Goal: Find specific page/section: Find specific page/section

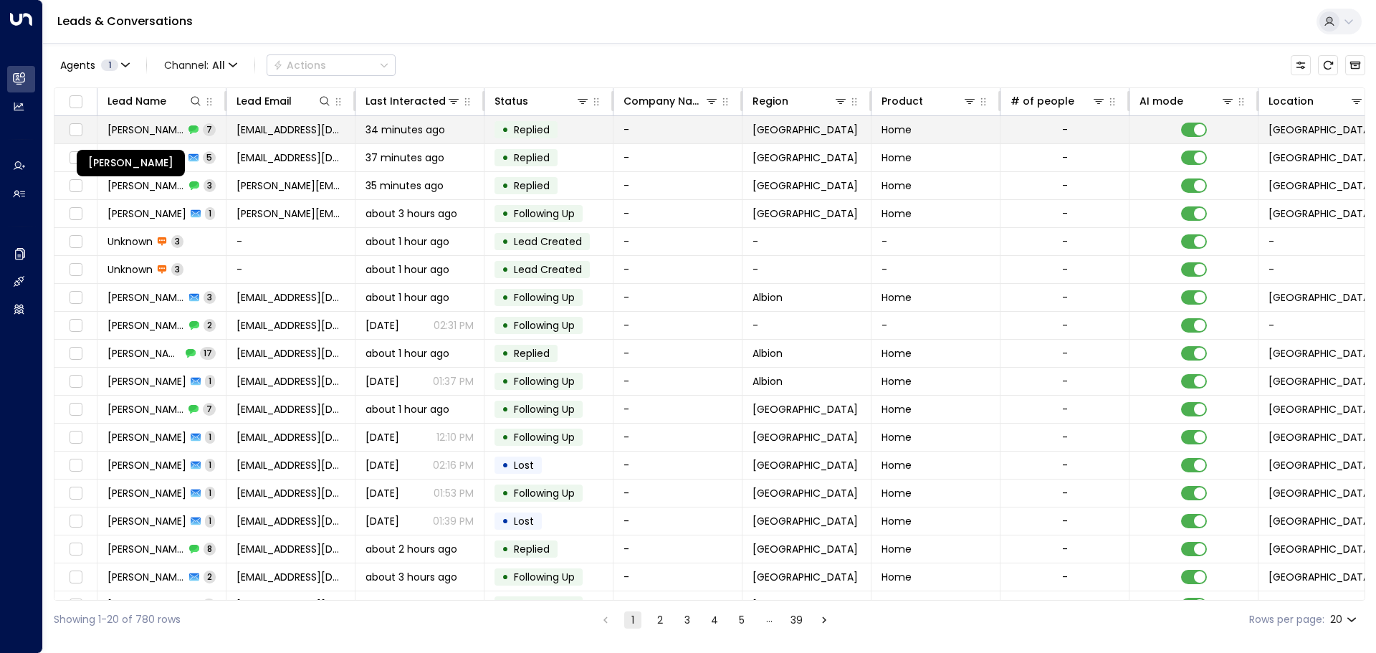
click at [123, 134] on span "[PERSON_NAME]" at bounding box center [145, 130] width 77 height 14
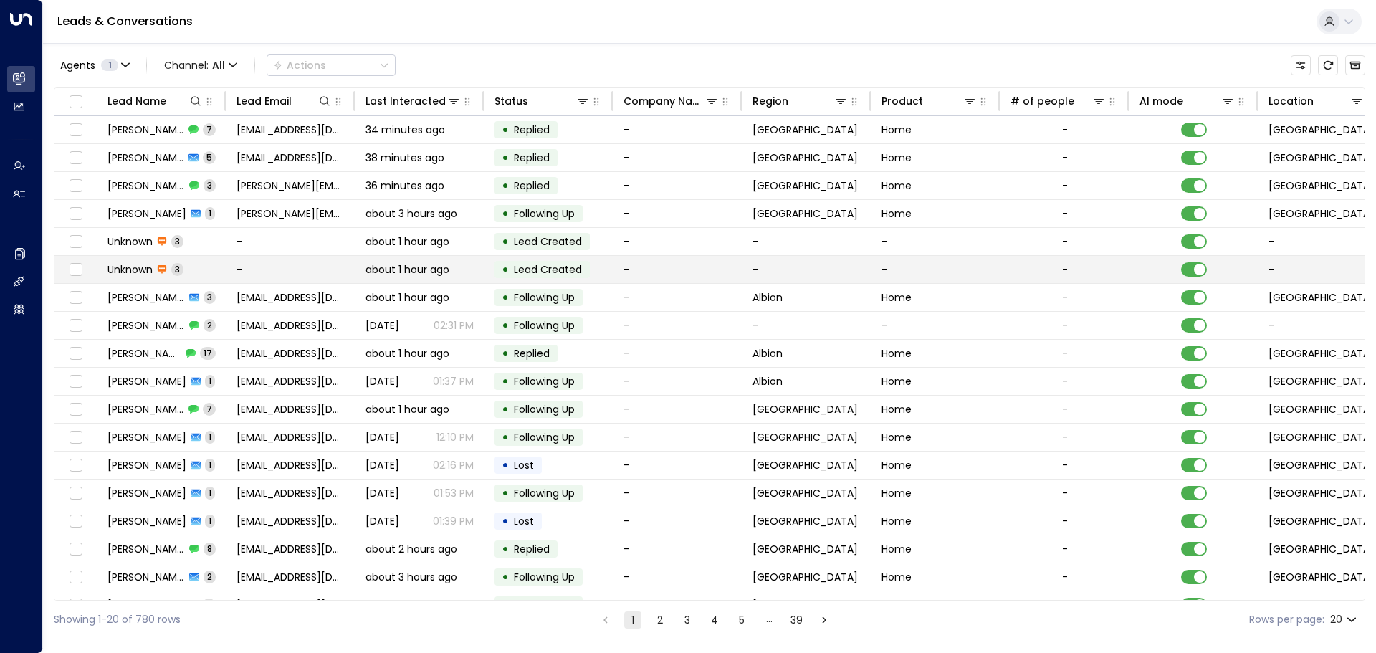
click at [271, 279] on td "-" at bounding box center [290, 269] width 129 height 27
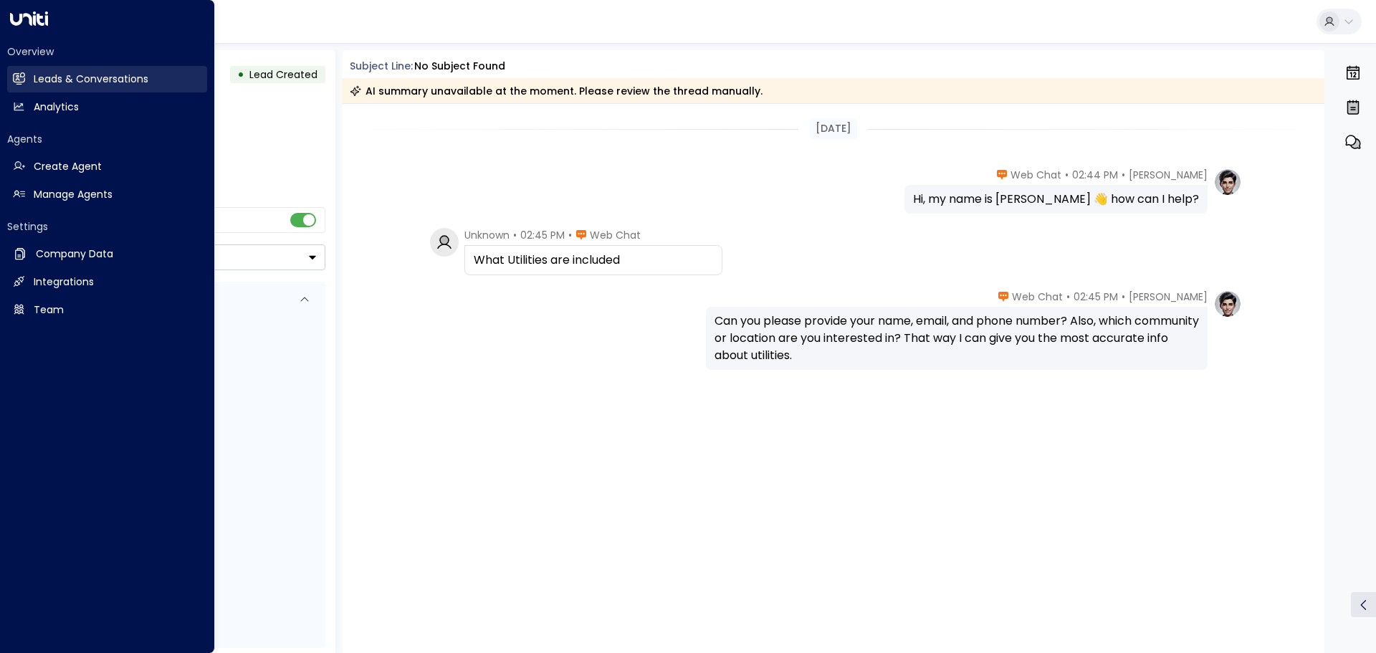
click at [17, 77] on icon at bounding box center [20, 78] width 9 height 12
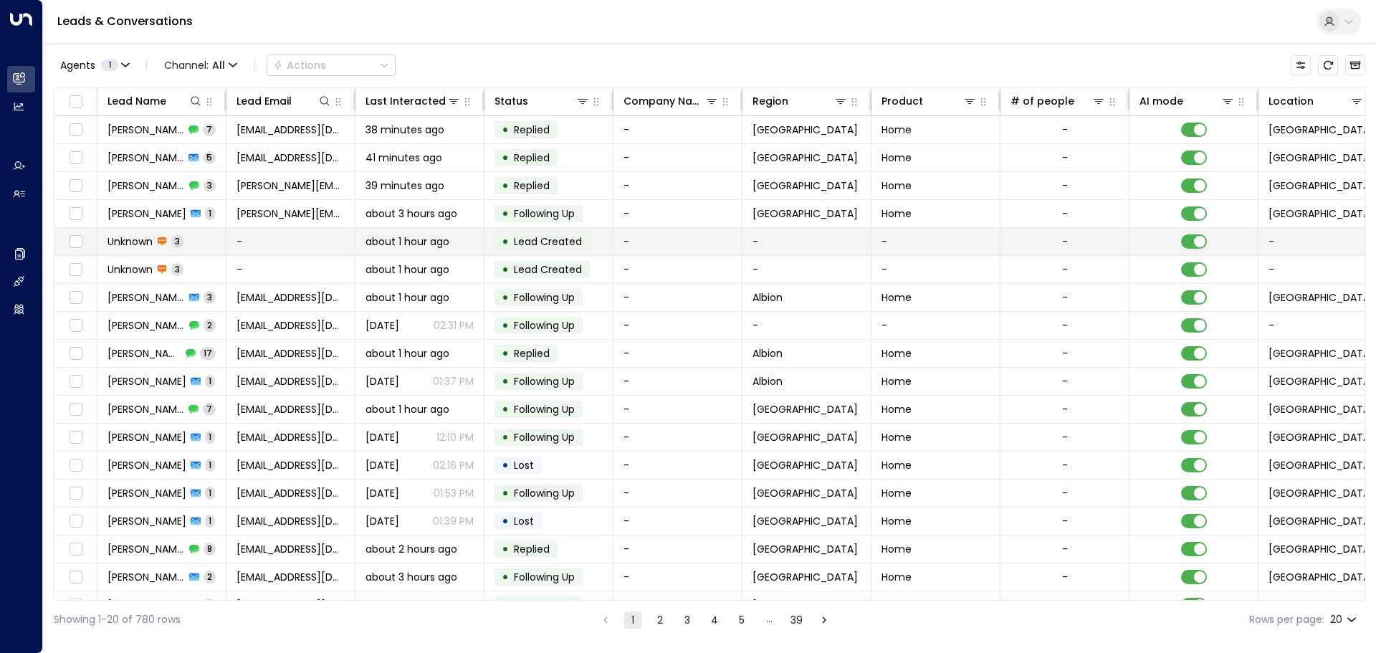
click at [193, 248] on td "Unknown 3" at bounding box center [161, 241] width 129 height 27
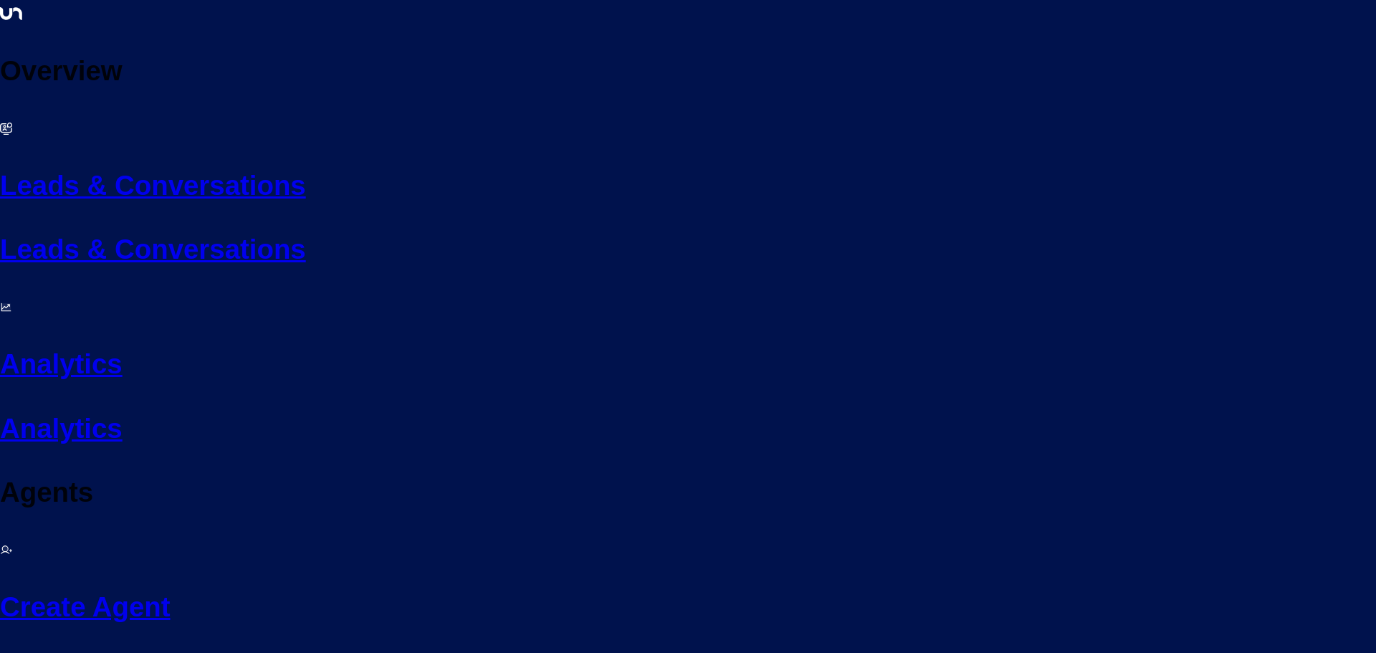
scroll to position [80, 0]
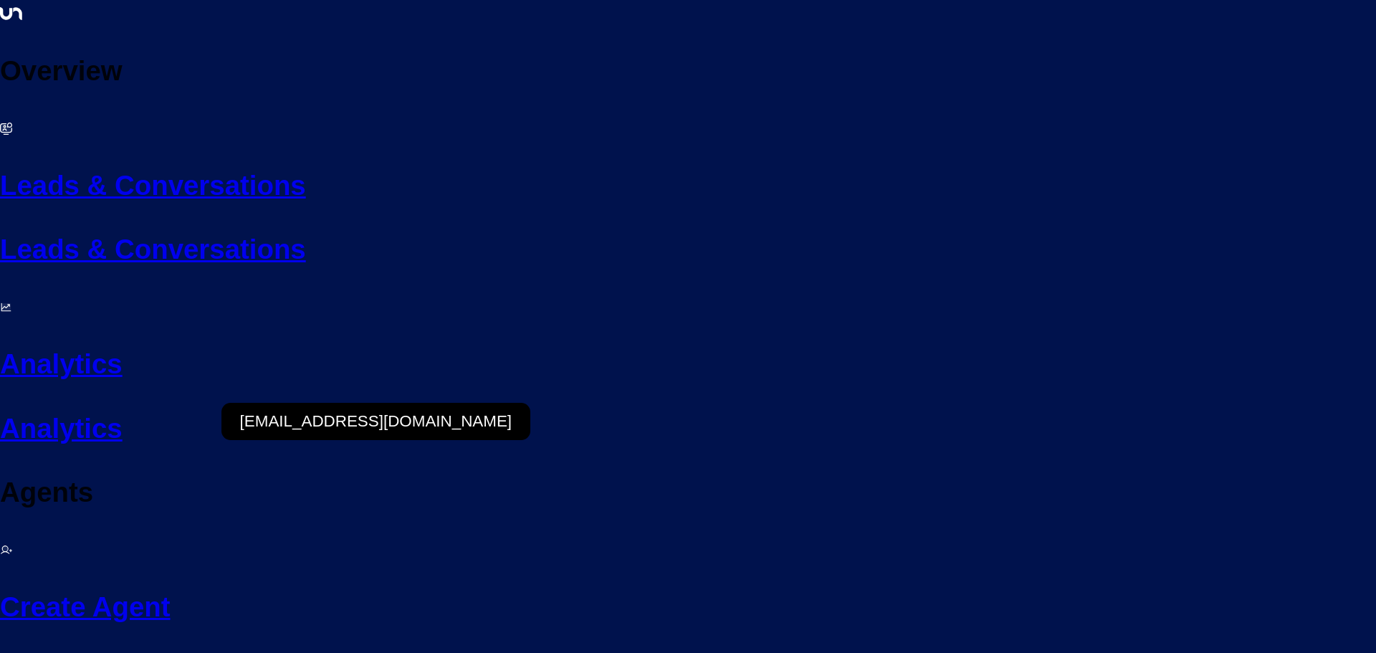
scroll to position [80, 0]
